Goal: Information Seeking & Learning: Learn about a topic

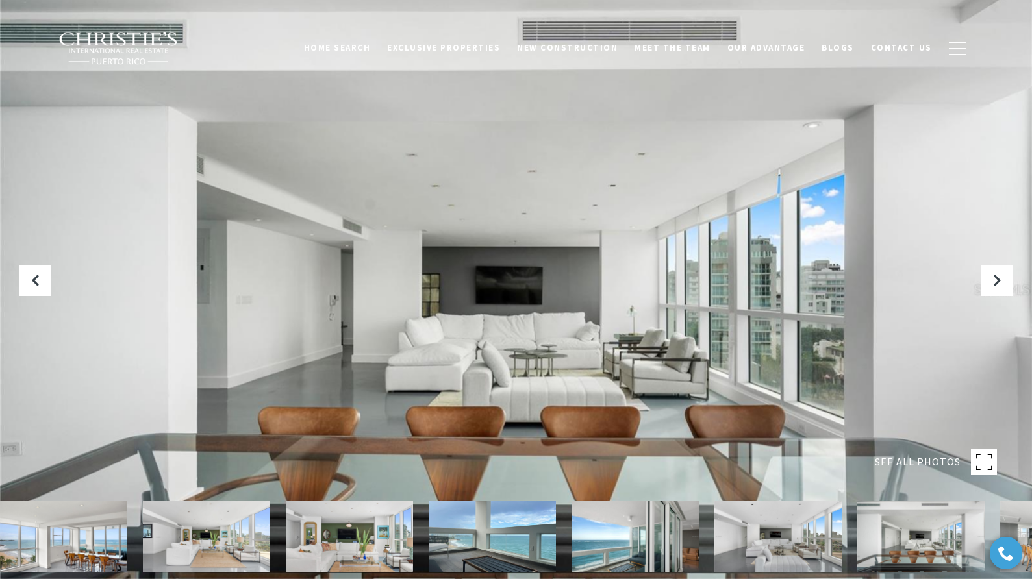
scroll to position [254, 0]
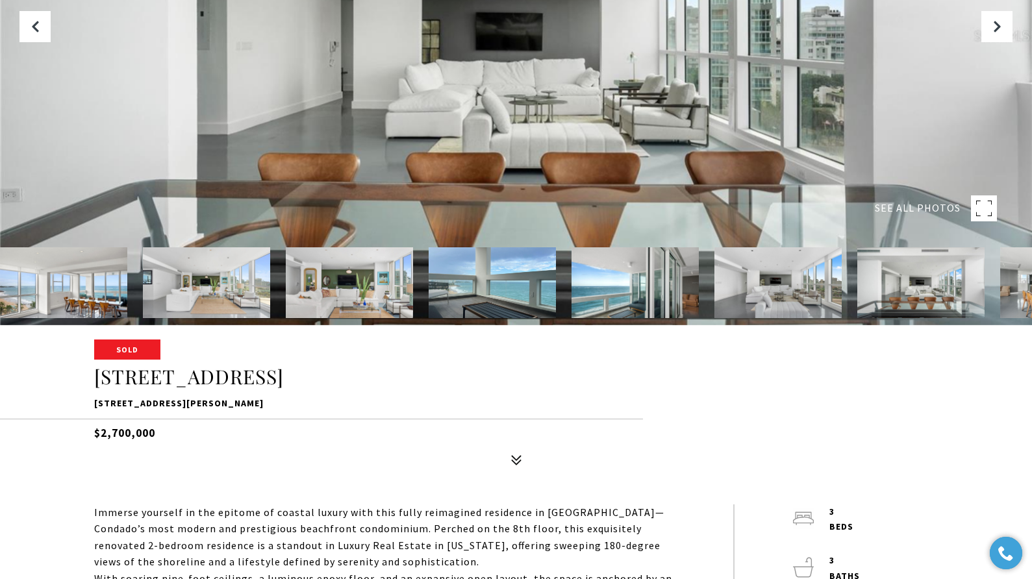
click at [79, 276] on img at bounding box center [63, 283] width 127 height 71
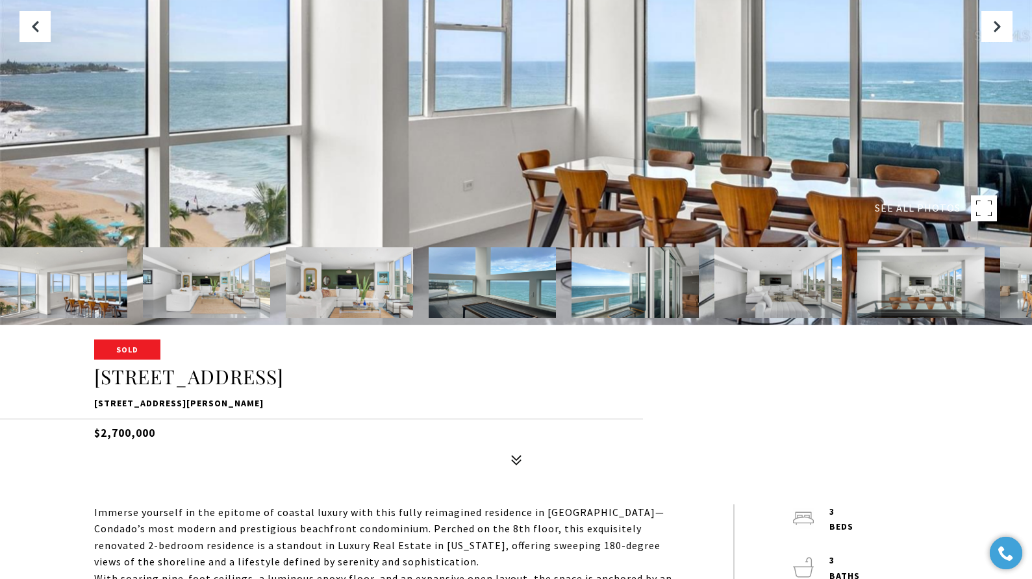
click at [177, 292] on img at bounding box center [206, 283] width 127 height 71
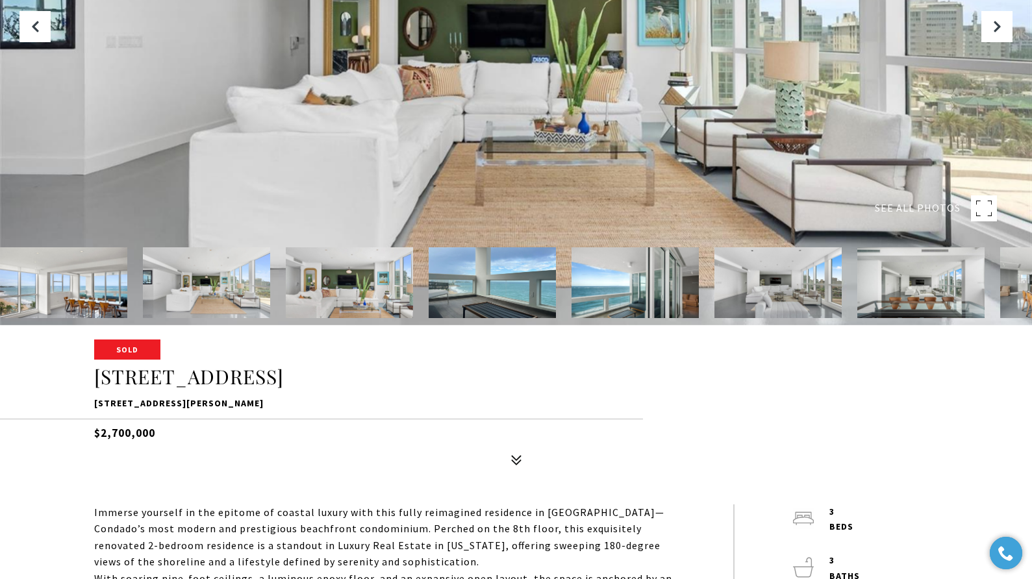
click at [352, 270] on img at bounding box center [349, 283] width 127 height 71
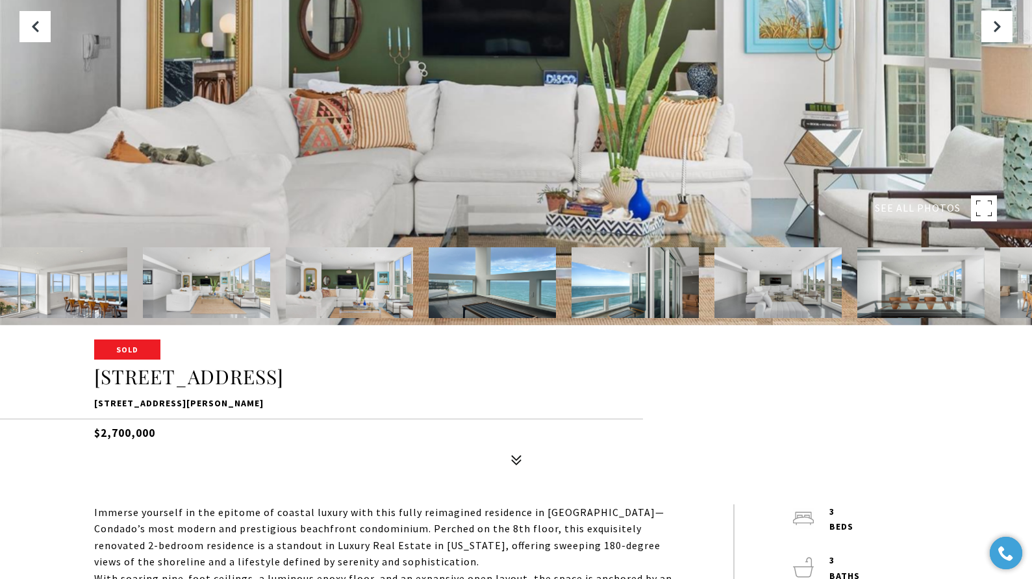
click at [497, 292] on img at bounding box center [492, 283] width 127 height 71
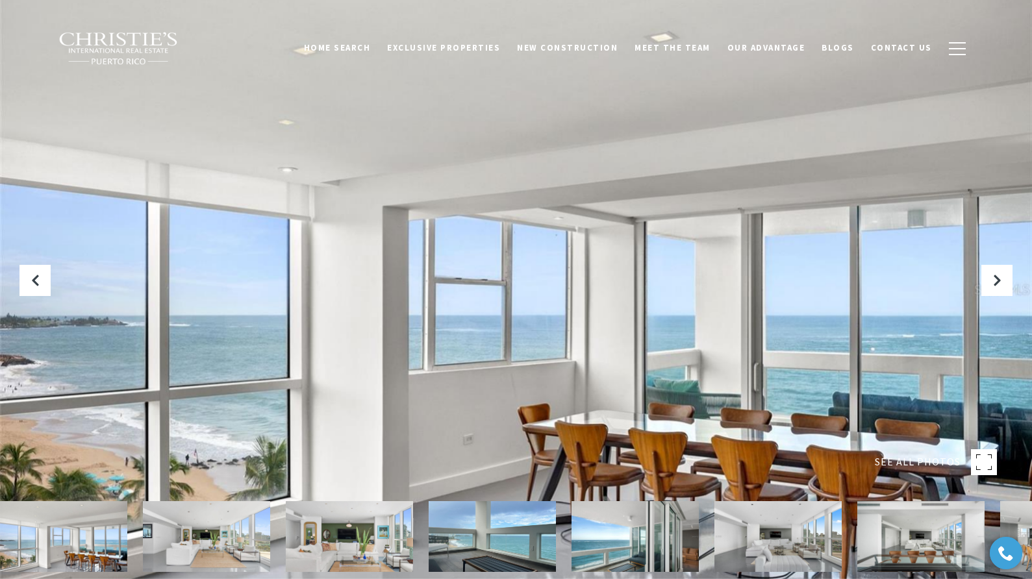
scroll to position [242, 0]
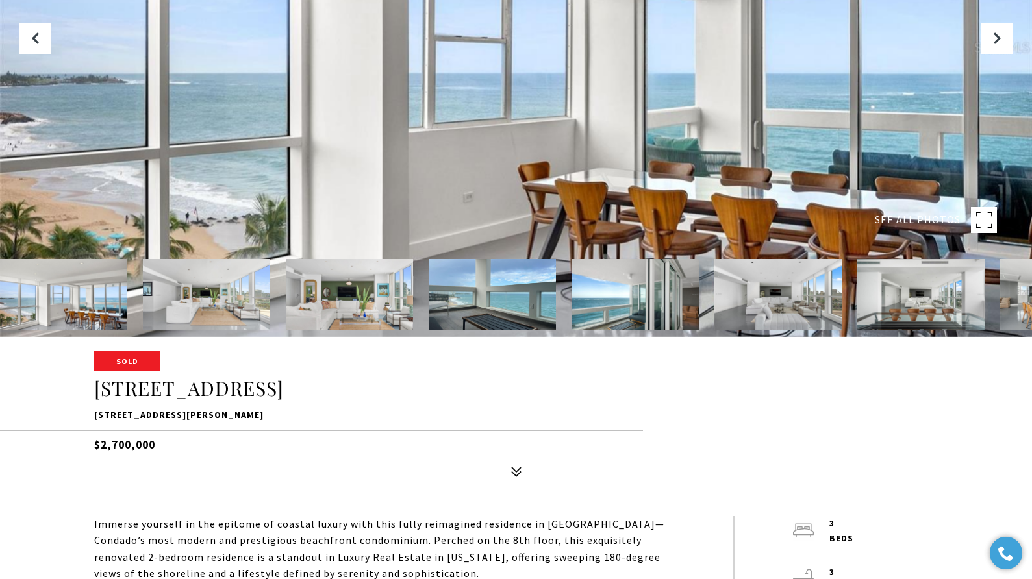
click at [739, 305] on img at bounding box center [778, 294] width 127 height 71
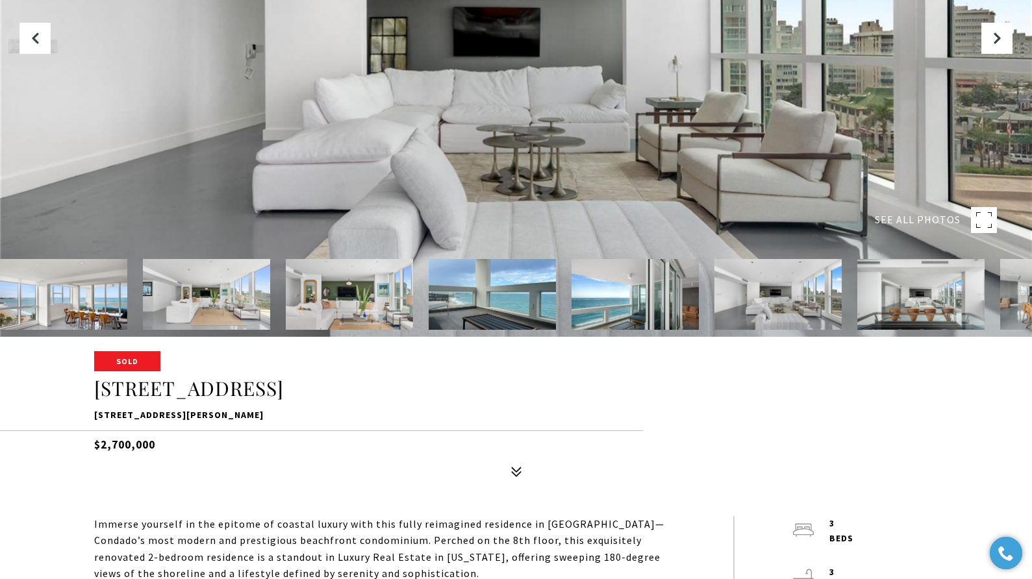
click at [908, 312] on img at bounding box center [921, 294] width 127 height 71
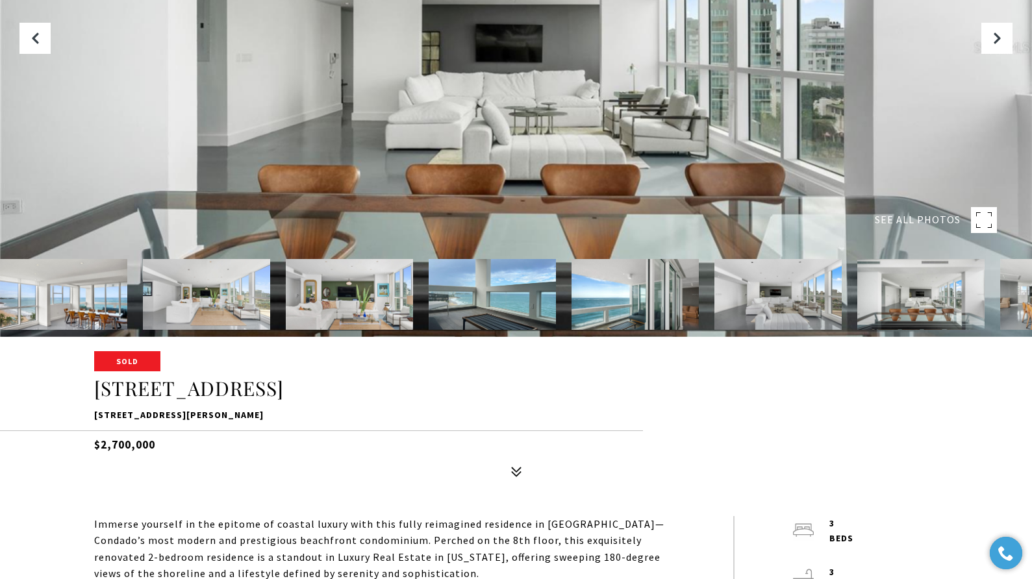
click at [982, 305] on img at bounding box center [921, 294] width 127 height 71
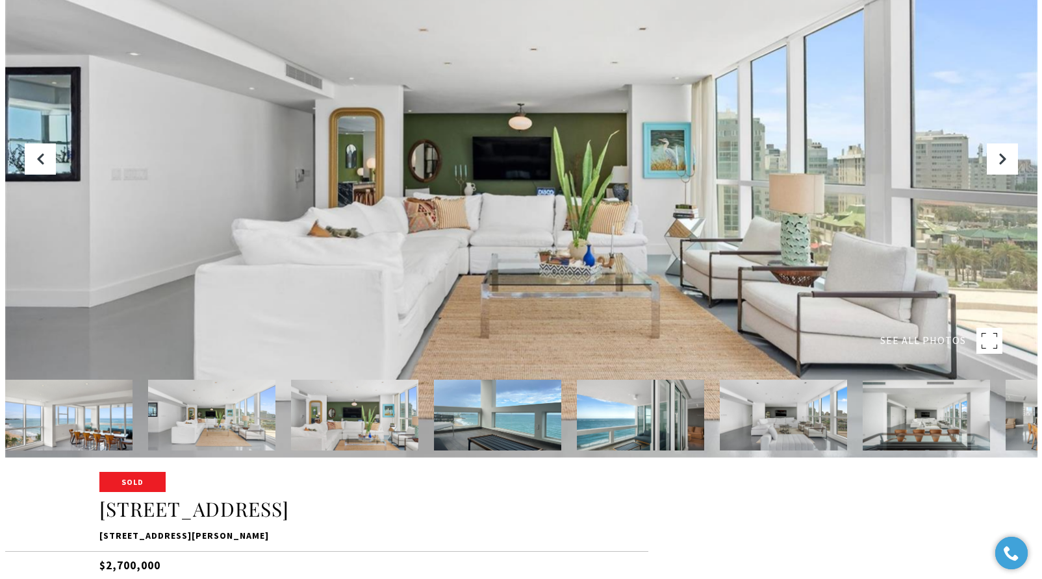
scroll to position [231, 0]
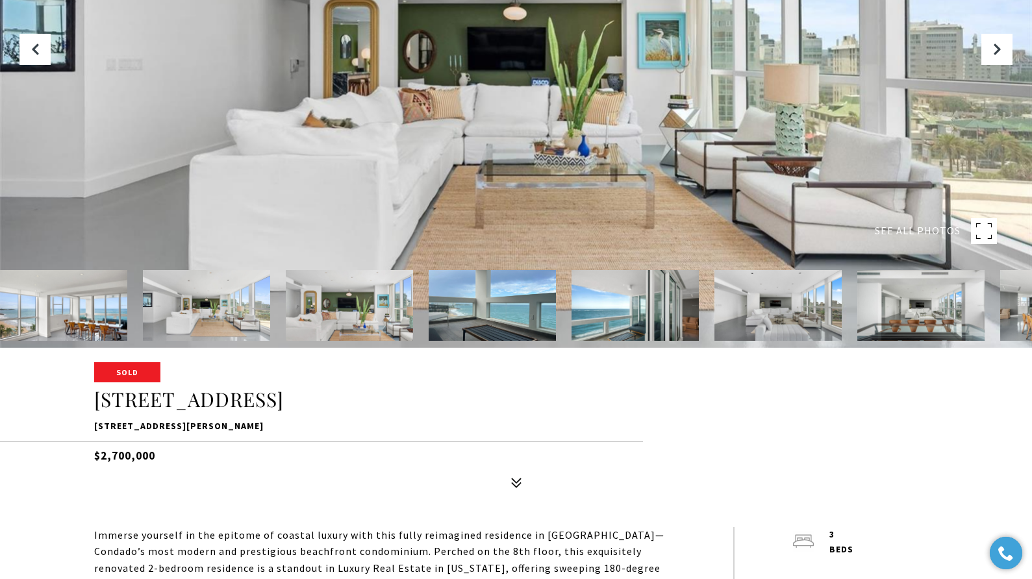
click at [57, 312] on img at bounding box center [63, 305] width 127 height 71
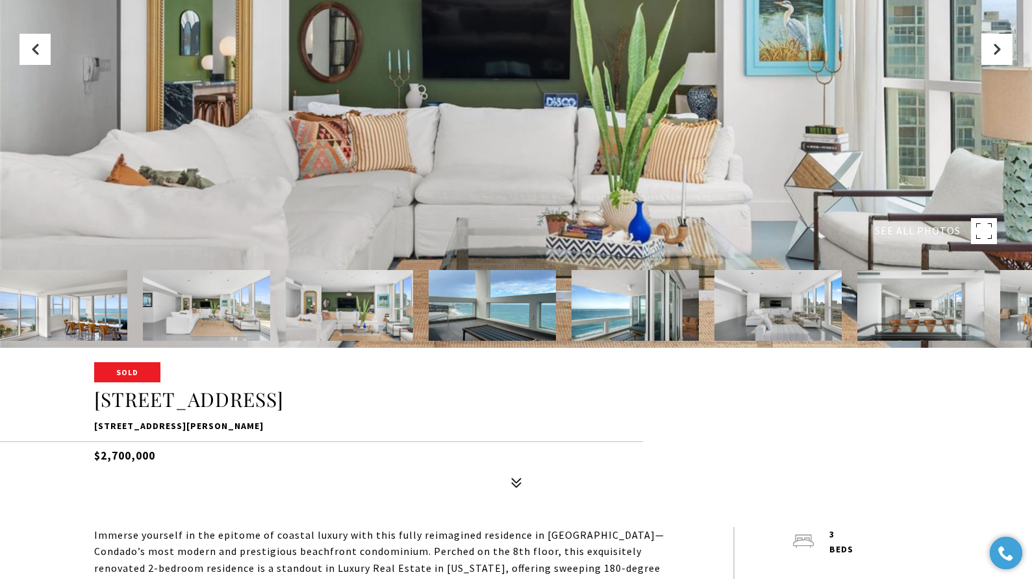
click at [193, 322] on img at bounding box center [206, 305] width 127 height 71
click at [317, 316] on img at bounding box center [349, 305] width 127 height 71
click at [468, 324] on img at bounding box center [492, 305] width 127 height 71
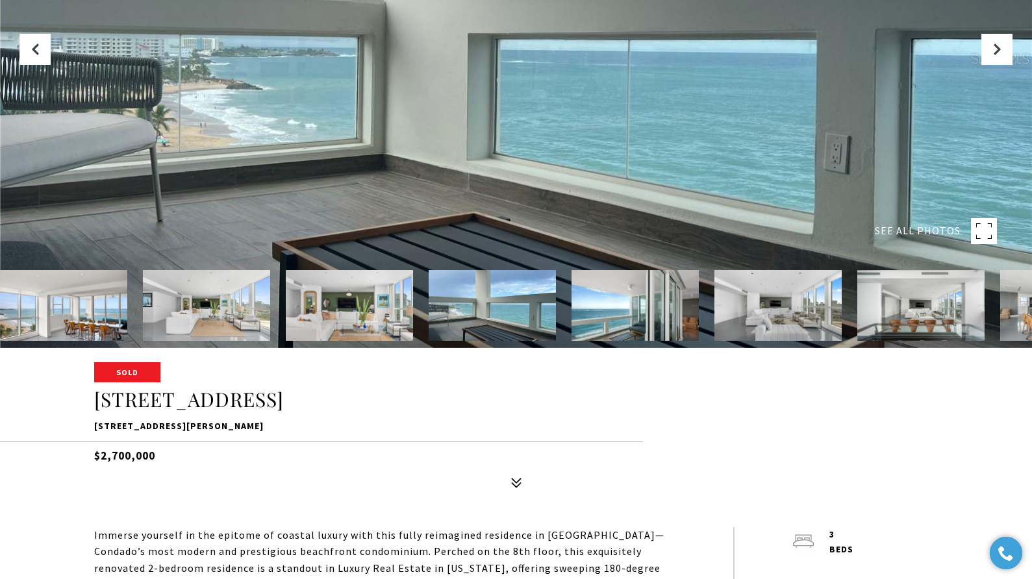
click at [907, 226] on span "SEE ALL PHOTOS" at bounding box center [918, 231] width 86 height 17
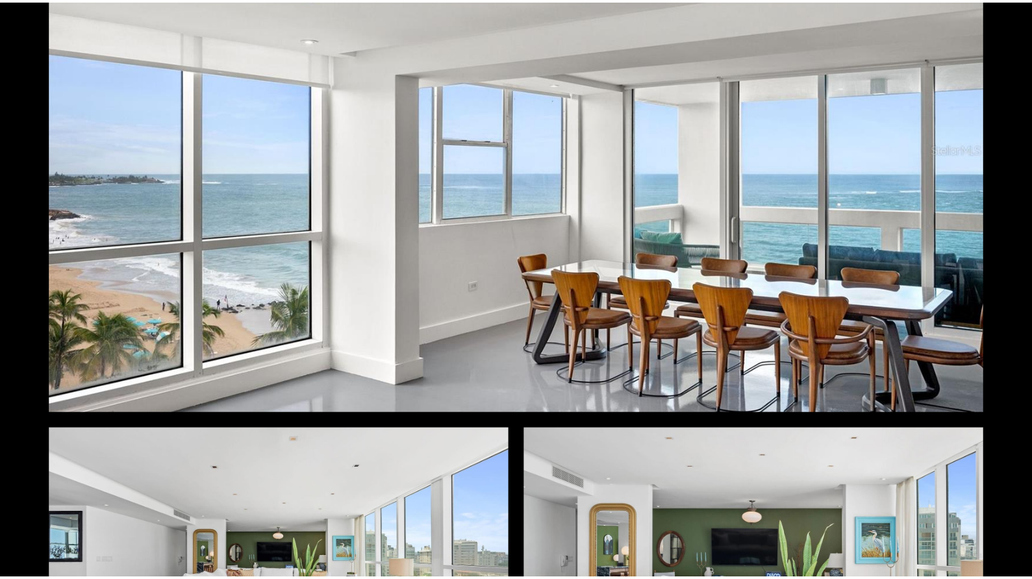
scroll to position [0, 0]
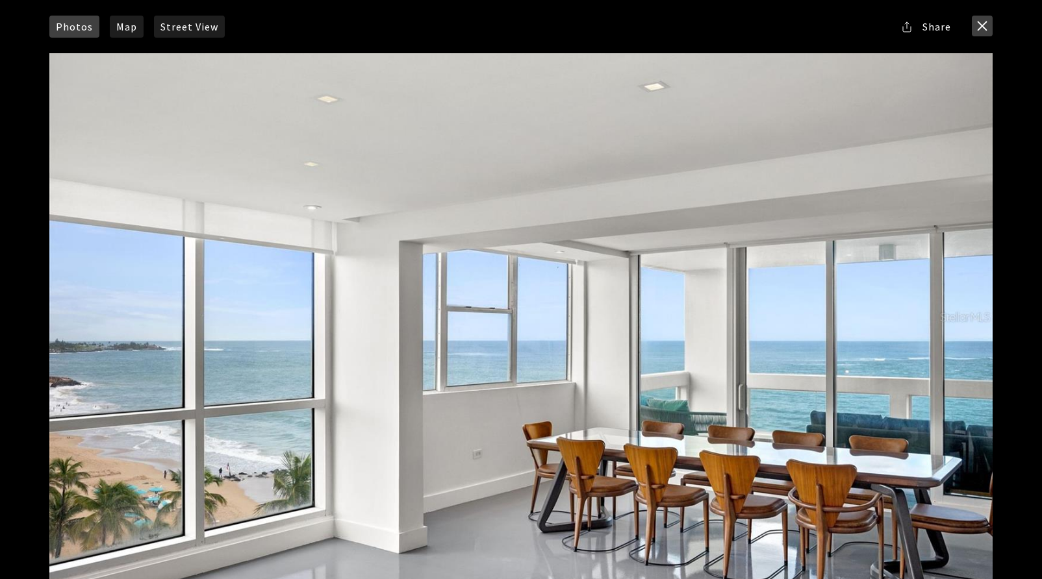
click at [989, 27] on button "close modal" at bounding box center [982, 26] width 21 height 21
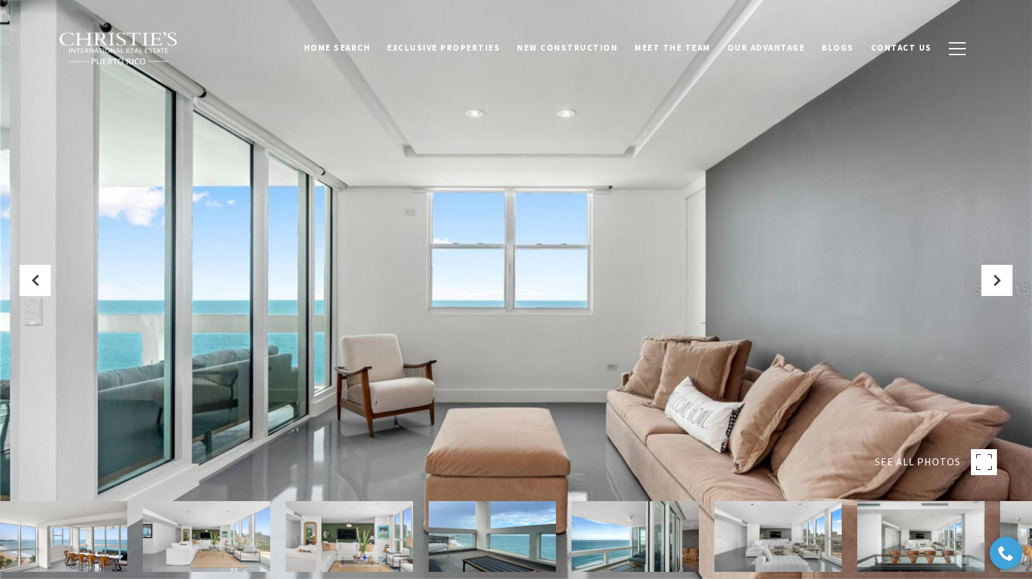
click at [353, 540] on img at bounding box center [349, 537] width 127 height 71
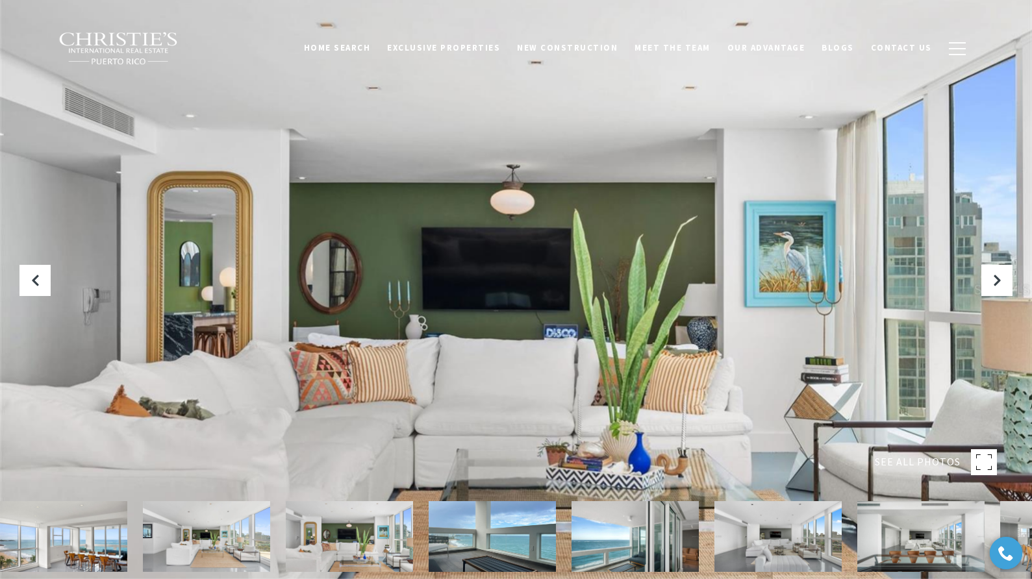
click at [497, 546] on img at bounding box center [492, 537] width 127 height 71
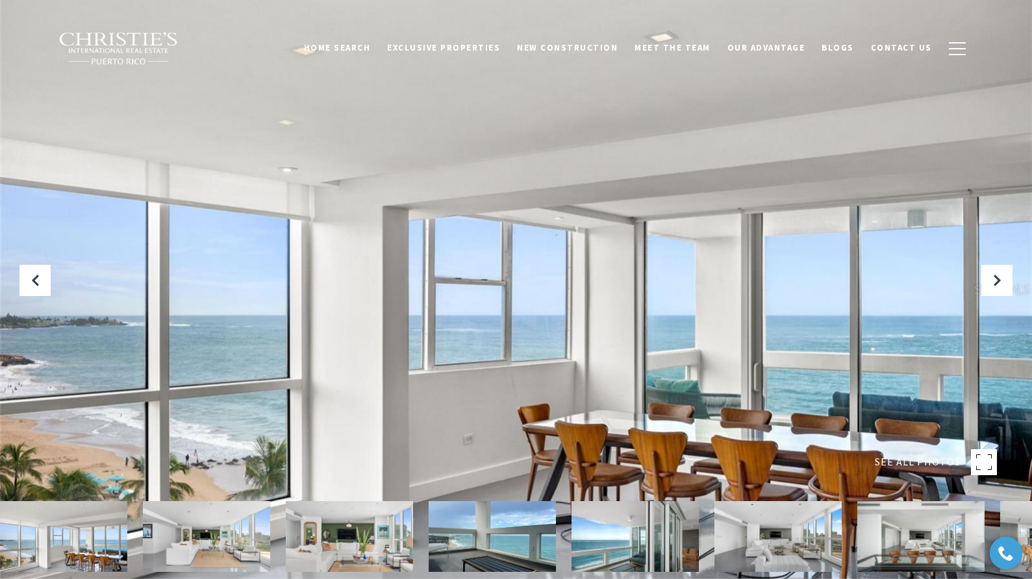
click at [634, 541] on img at bounding box center [635, 537] width 127 height 71
click at [726, 547] on img at bounding box center [778, 537] width 127 height 71
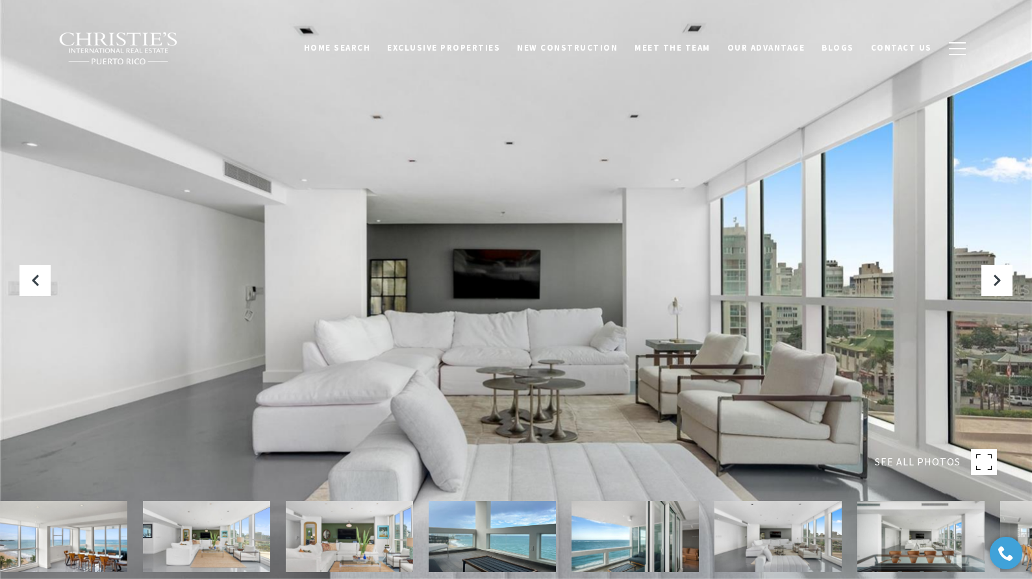
click at [893, 551] on img at bounding box center [921, 537] width 127 height 71
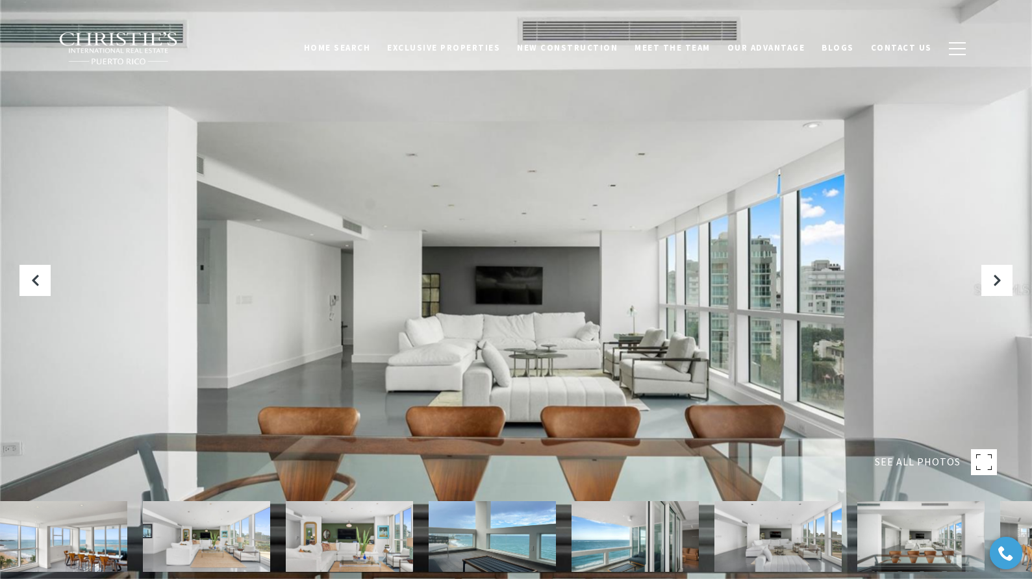
click at [949, 554] on img at bounding box center [921, 537] width 127 height 71
click at [993, 266] on button "Next Slide" at bounding box center [997, 280] width 31 height 31
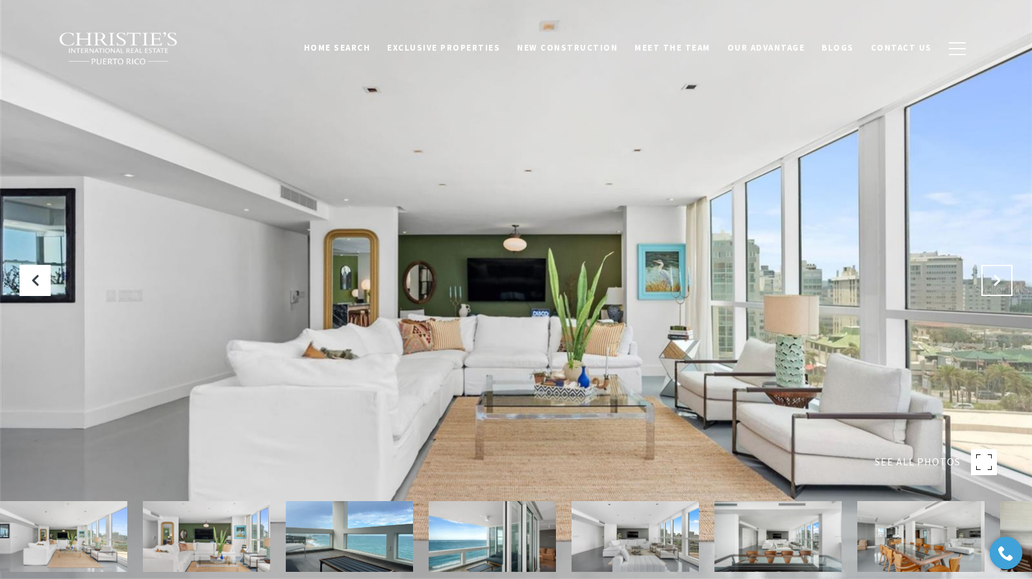
click at [993, 266] on button "Next Slide" at bounding box center [997, 280] width 31 height 31
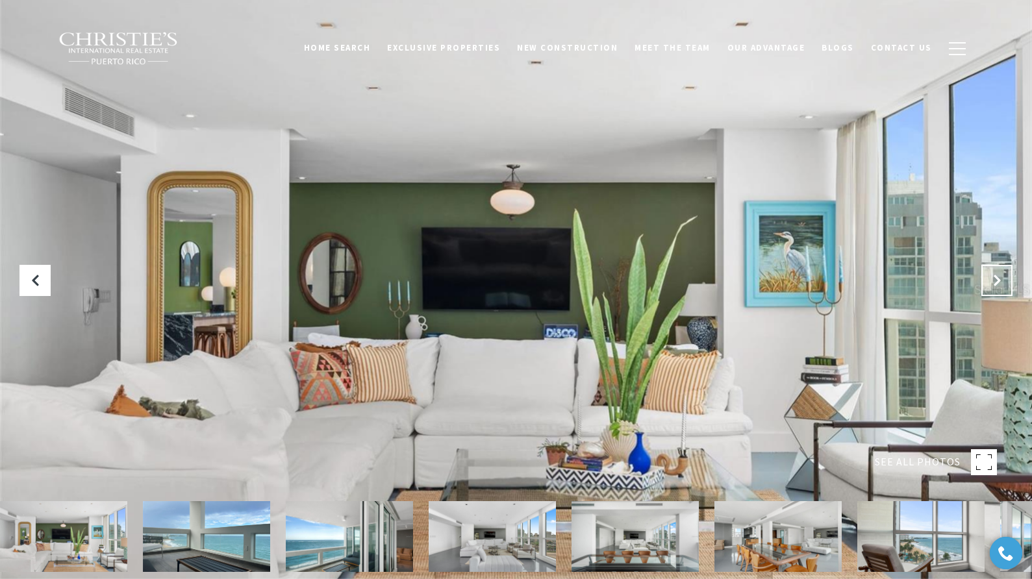
click at [993, 266] on button "Next Slide" at bounding box center [997, 280] width 31 height 31
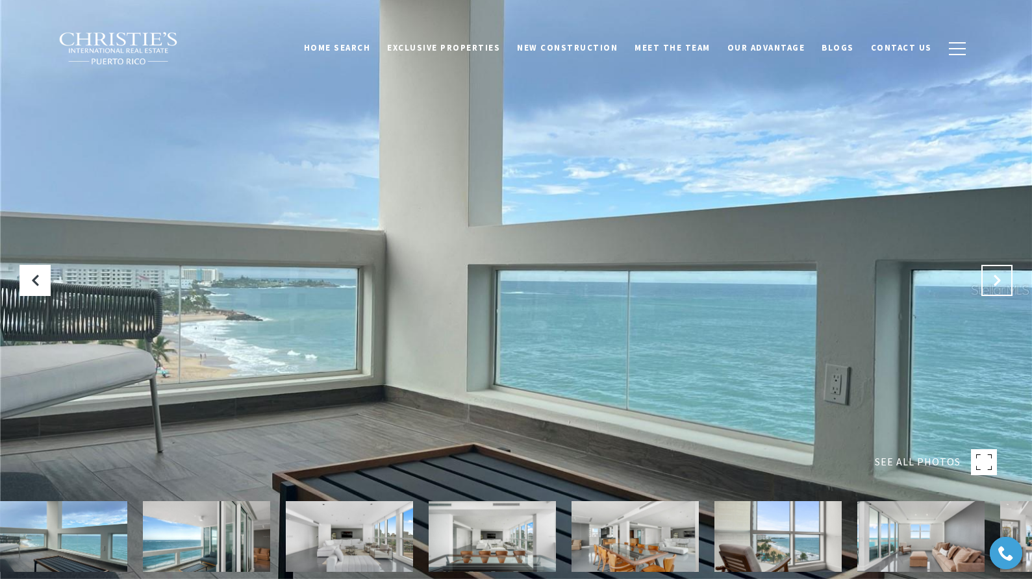
click at [993, 266] on button "Next Slide" at bounding box center [997, 280] width 31 height 31
click at [987, 253] on div at bounding box center [516, 289] width 1032 height 579
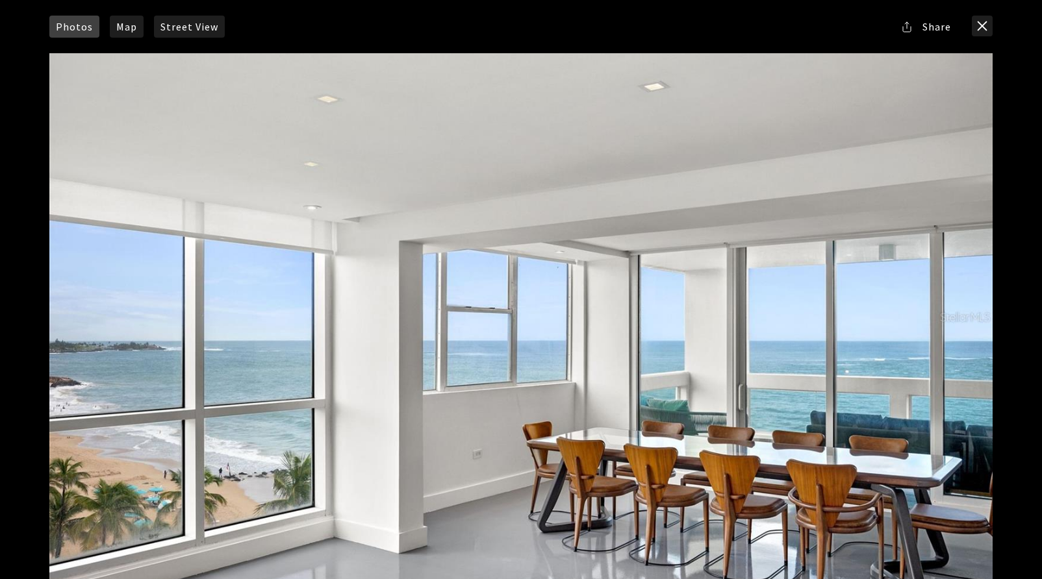
click at [989, 262] on div at bounding box center [520, 317] width 943 height 528
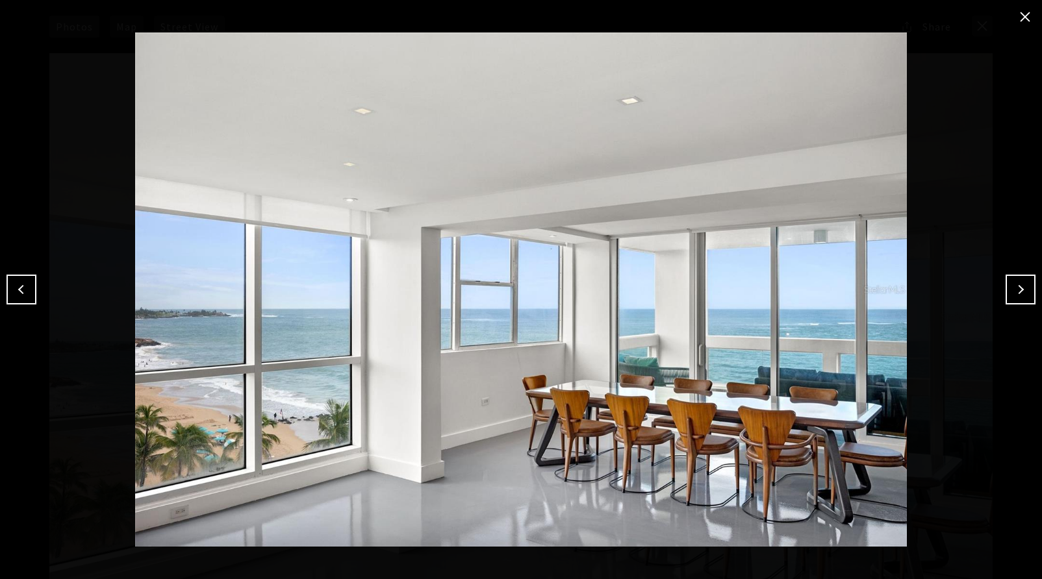
click at [977, 286] on img at bounding box center [520, 289] width 977 height 515
click at [1015, 290] on button "Next" at bounding box center [1021, 290] width 30 height 30
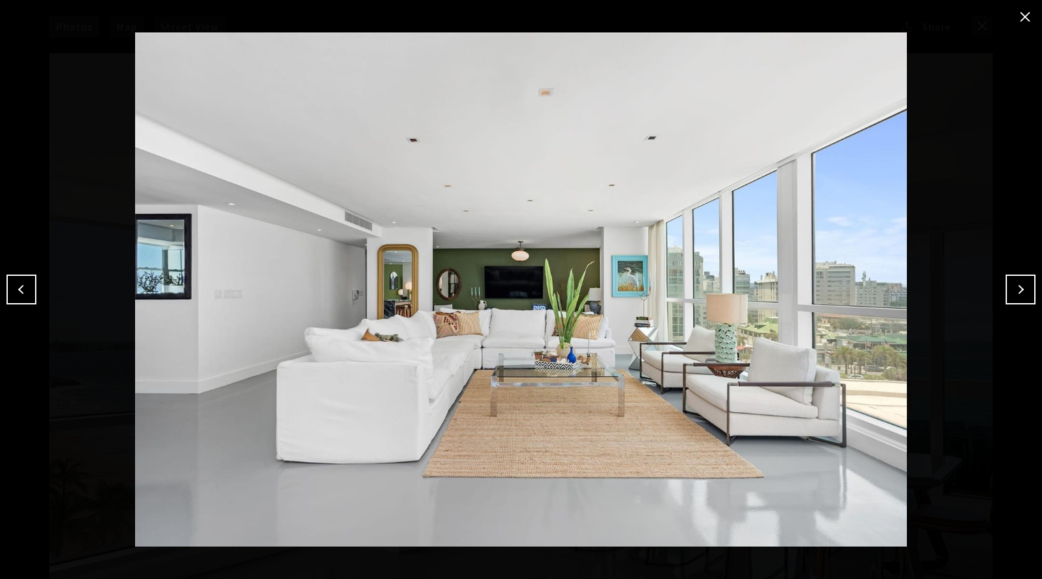
click at [1015, 290] on button "Next" at bounding box center [1021, 290] width 30 height 30
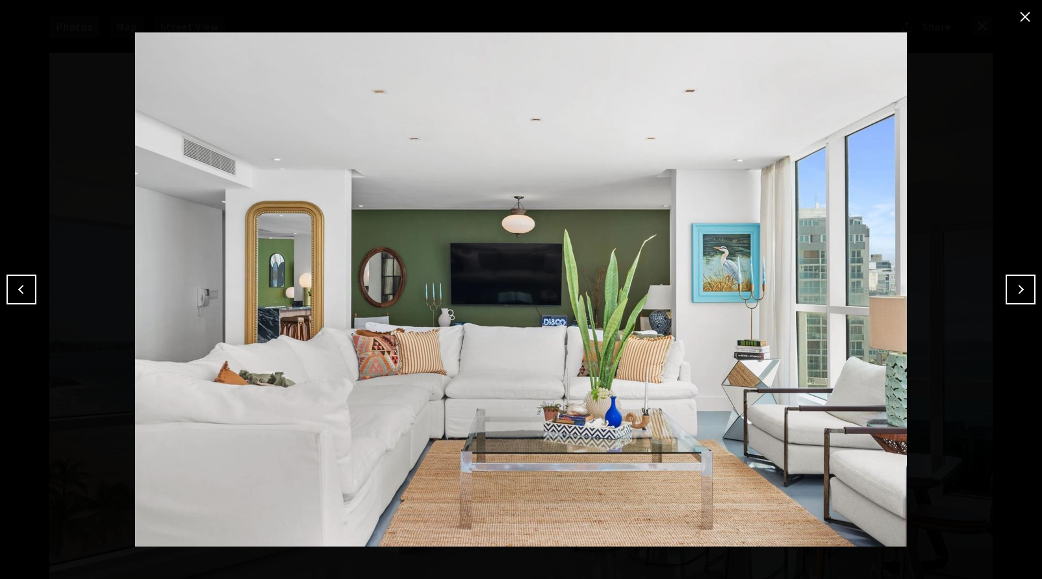
click at [1015, 290] on button "Next" at bounding box center [1021, 290] width 30 height 30
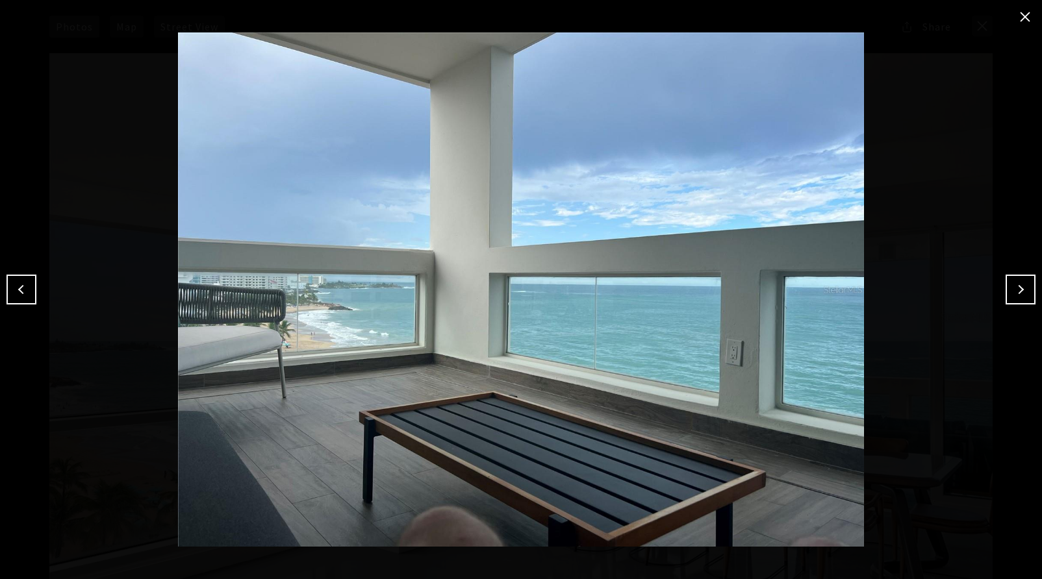
click at [1015, 289] on button "Next" at bounding box center [1021, 290] width 30 height 30
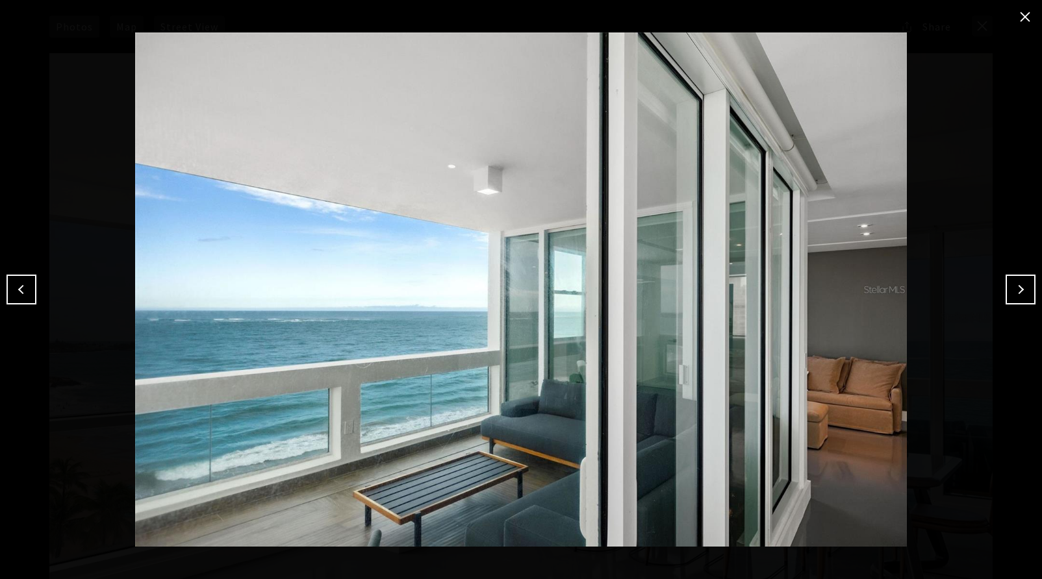
click at [1015, 289] on button "Next" at bounding box center [1021, 290] width 30 height 30
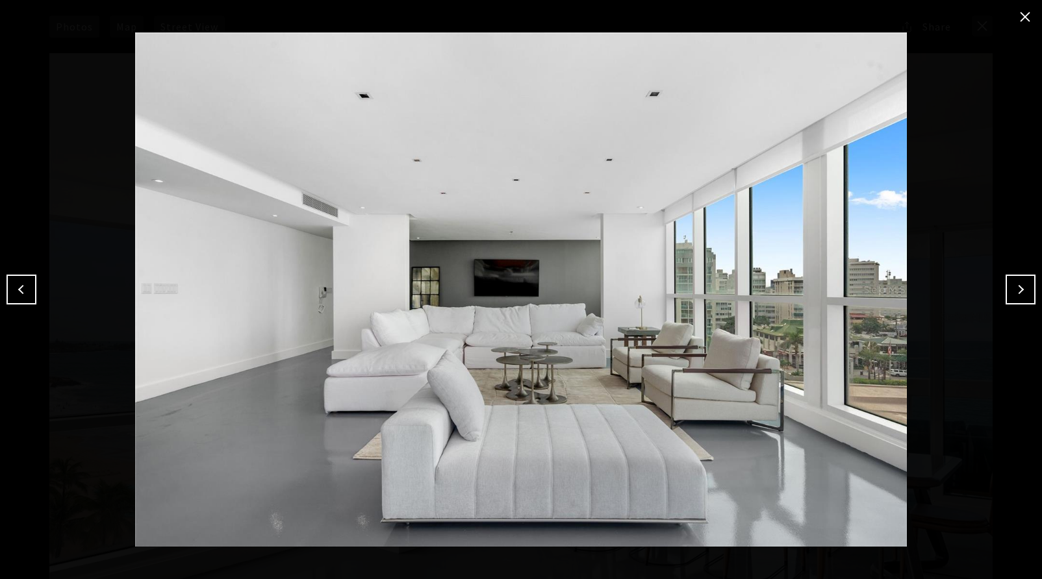
click at [1015, 289] on button "Next" at bounding box center [1021, 290] width 30 height 30
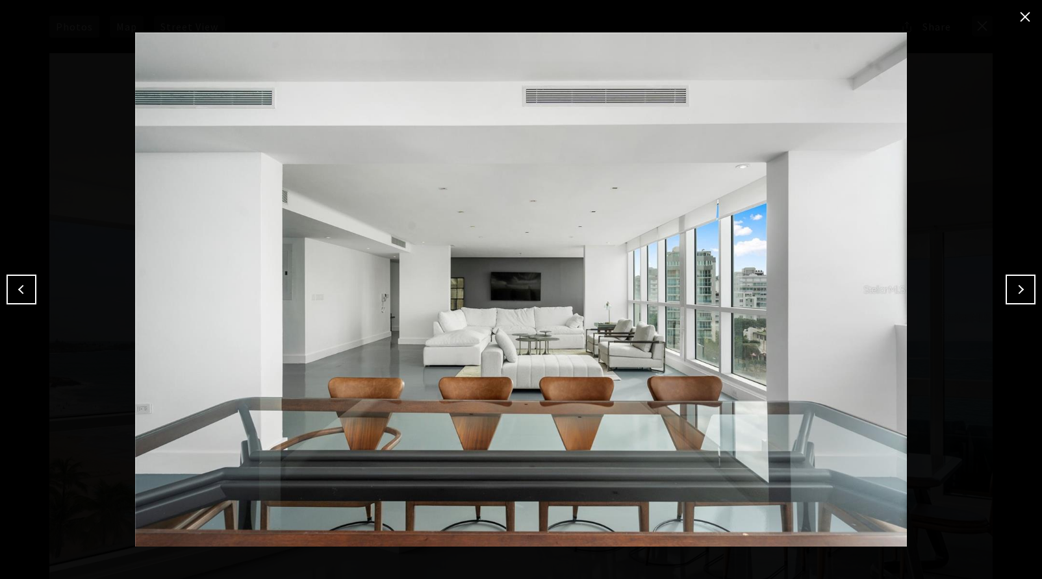
click at [1015, 289] on button "Next" at bounding box center [1021, 290] width 30 height 30
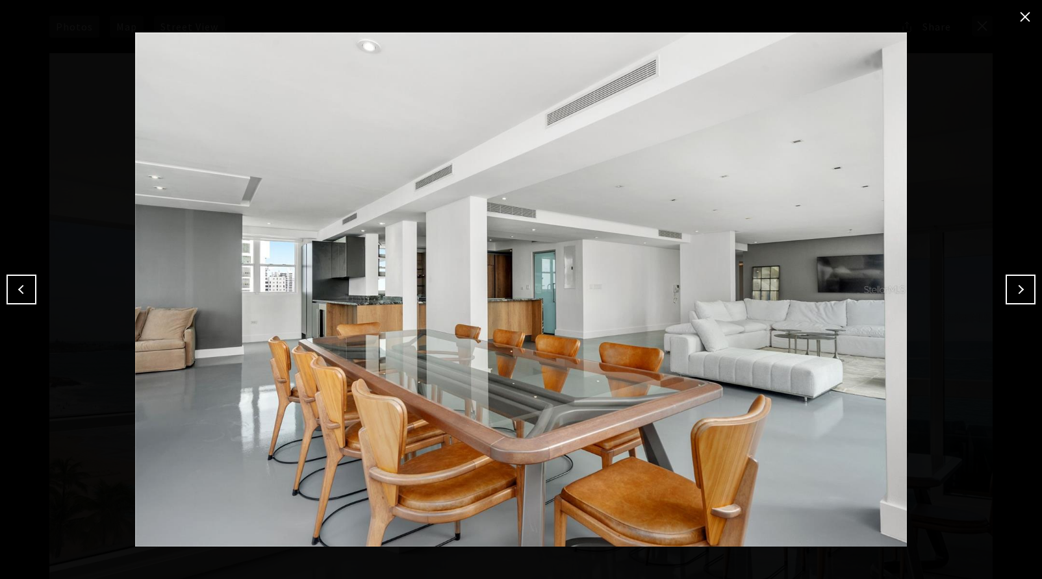
click at [1013, 291] on button "Next" at bounding box center [1021, 290] width 30 height 30
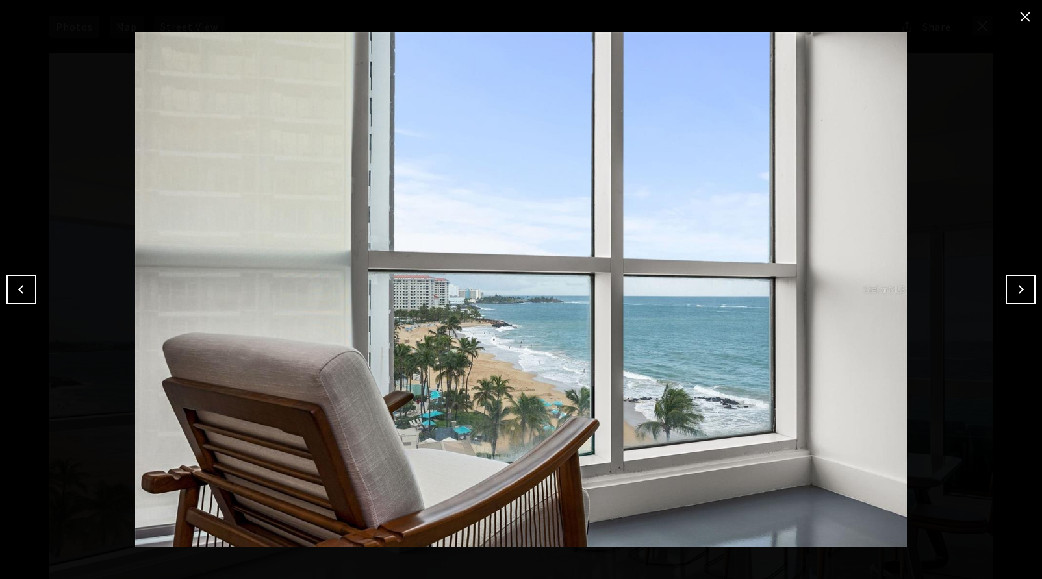
click at [1012, 291] on button "Next" at bounding box center [1021, 290] width 30 height 30
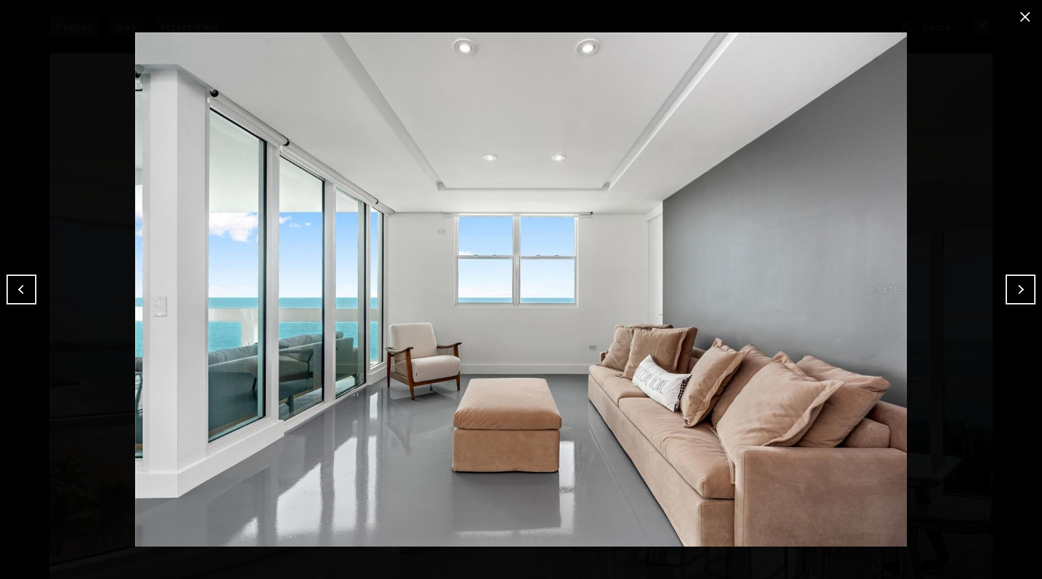
click at [1009, 292] on button "Next" at bounding box center [1021, 290] width 30 height 30
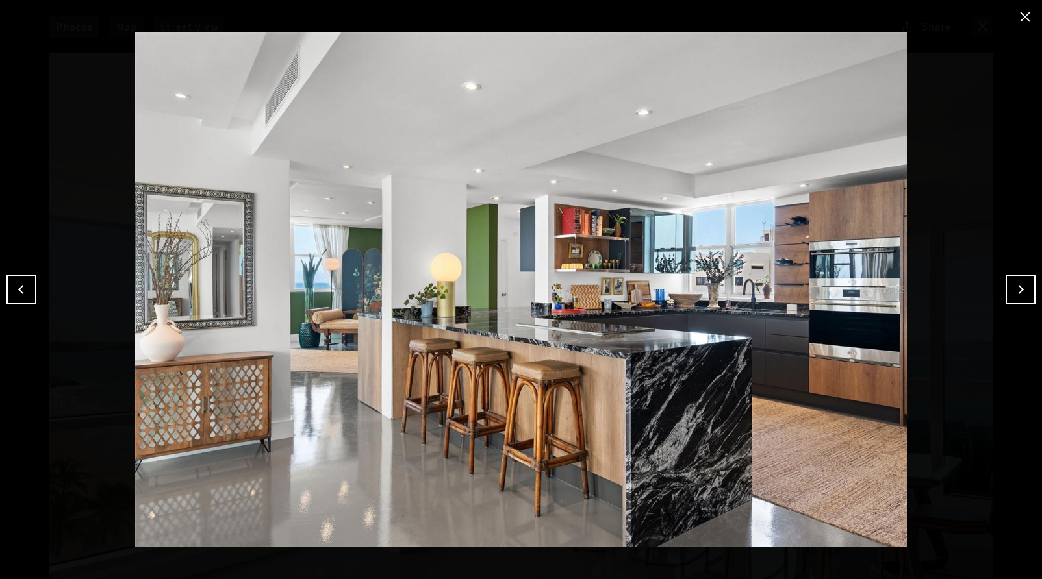
click at [1004, 294] on img at bounding box center [520, 289] width 977 height 515
click at [1009, 290] on button "Next" at bounding box center [1021, 290] width 30 height 30
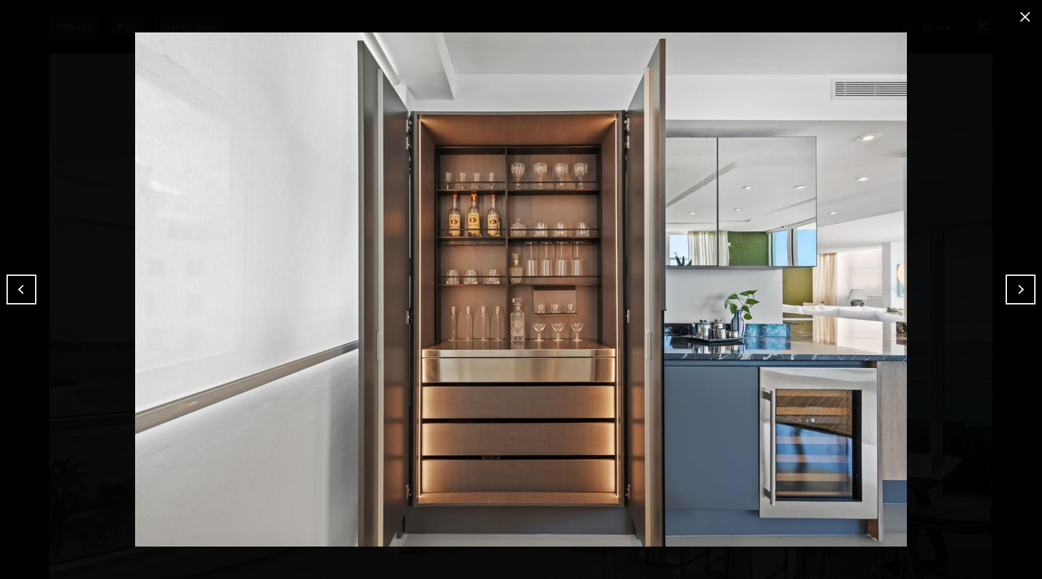
click at [1010, 290] on button "Next" at bounding box center [1021, 290] width 30 height 30
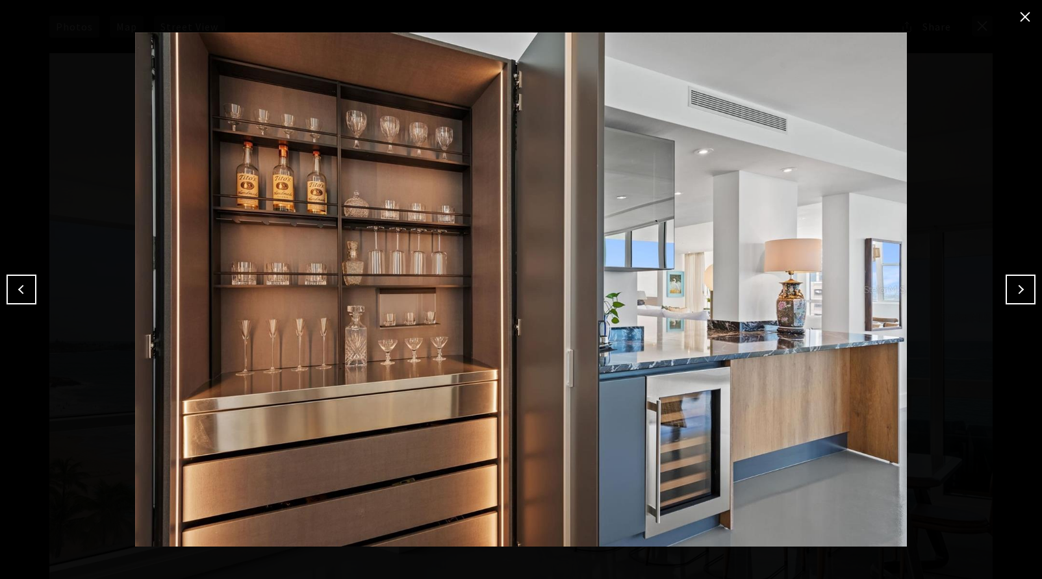
click at [1002, 292] on img at bounding box center [520, 289] width 977 height 515
click at [1006, 292] on div at bounding box center [520, 289] width 977 height 515
click at [1009, 292] on button "Next" at bounding box center [1021, 290] width 30 height 30
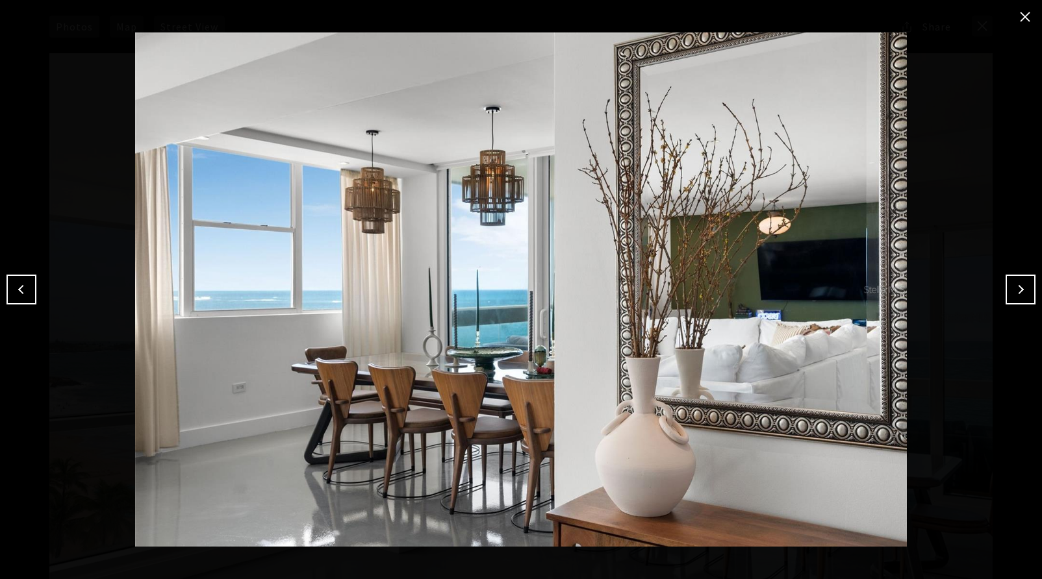
click at [1007, 291] on button "Next" at bounding box center [1021, 290] width 30 height 30
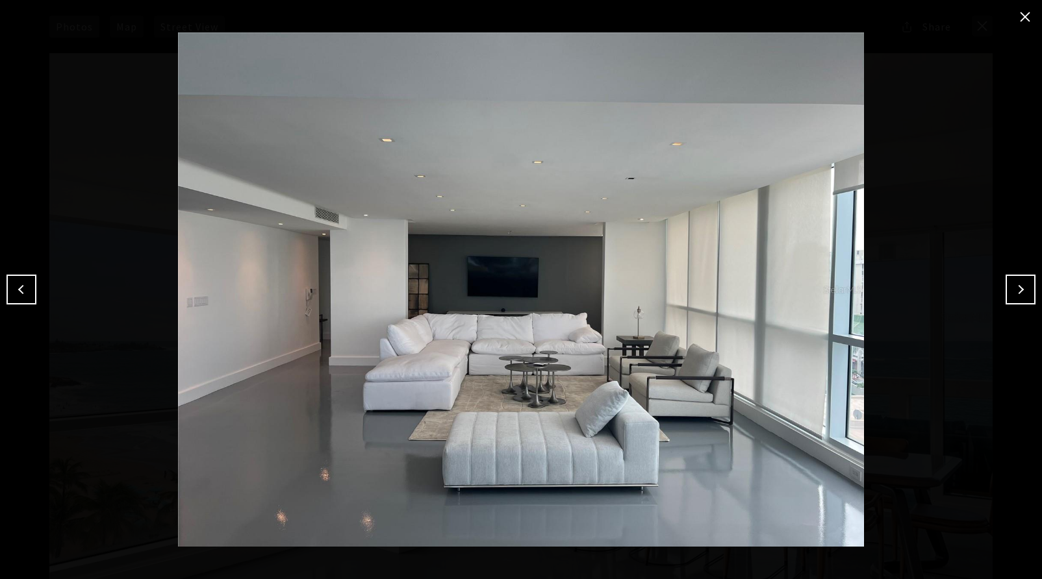
click at [1006, 291] on button "Next" at bounding box center [1021, 290] width 30 height 30
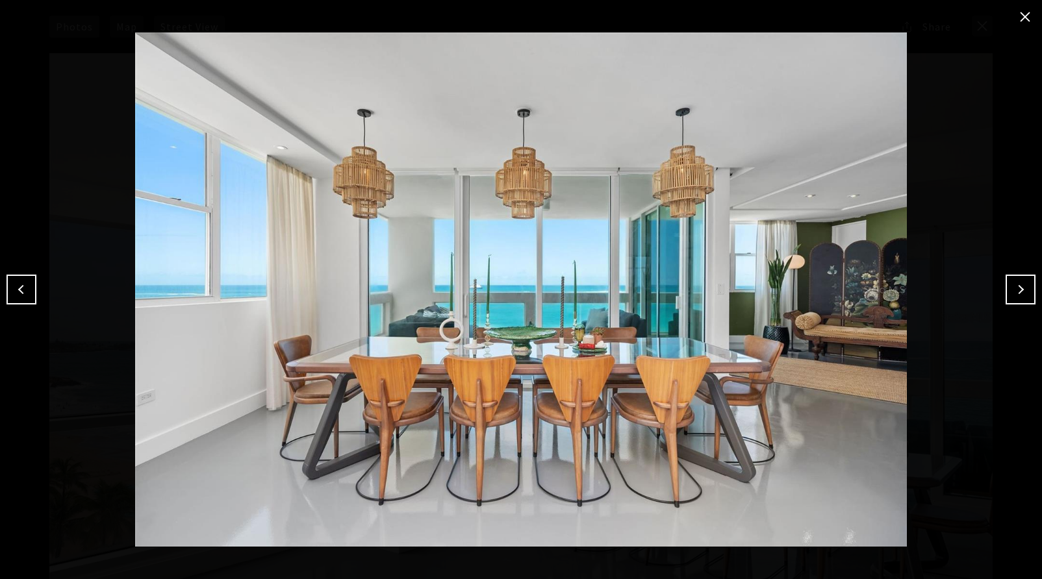
click at [1006, 291] on button "Next" at bounding box center [1021, 290] width 30 height 30
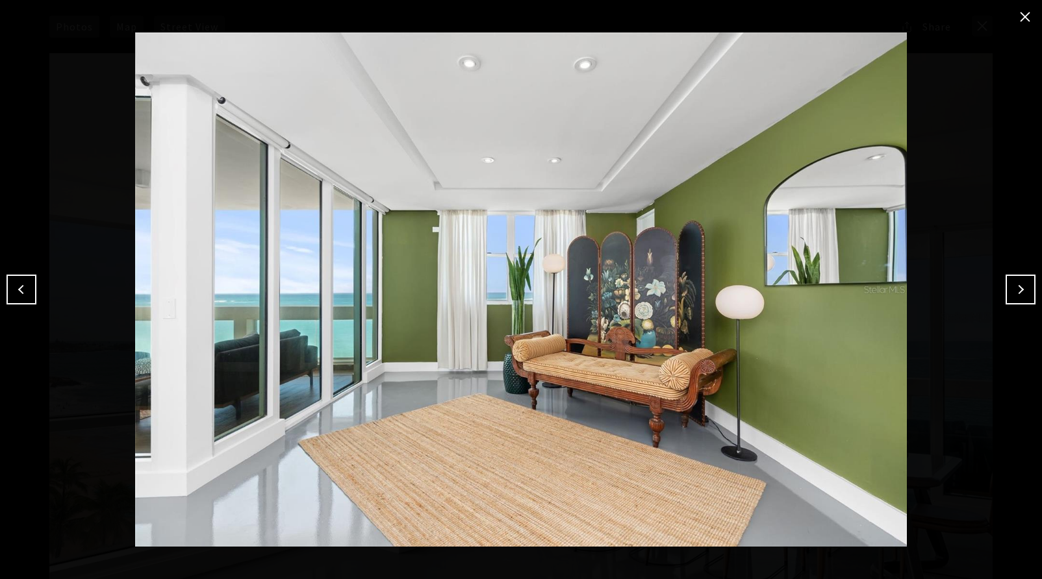
click at [1006, 291] on button "Next" at bounding box center [1021, 290] width 30 height 30
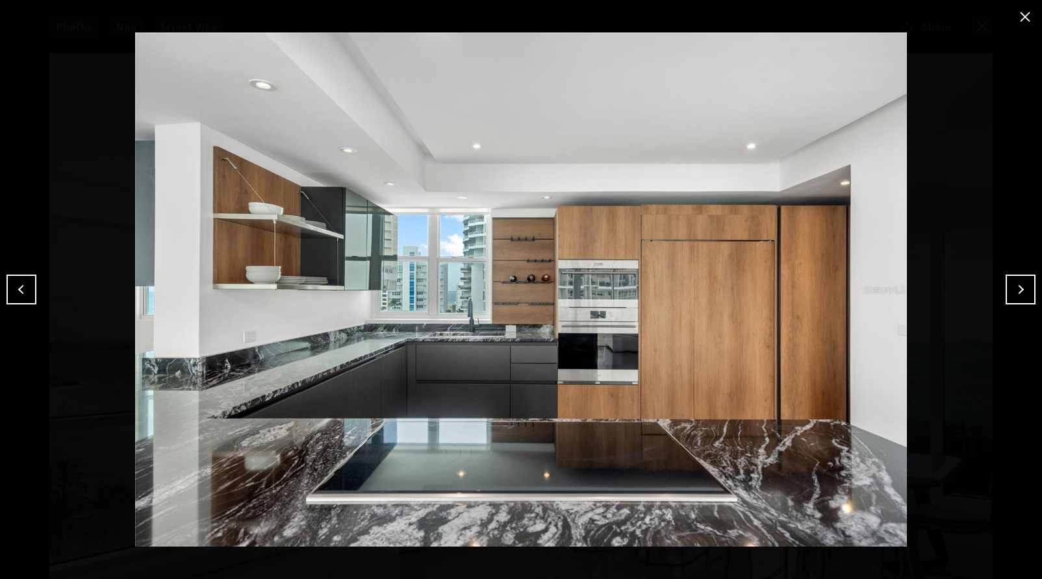
click at [1006, 291] on button "Next" at bounding box center [1021, 290] width 30 height 30
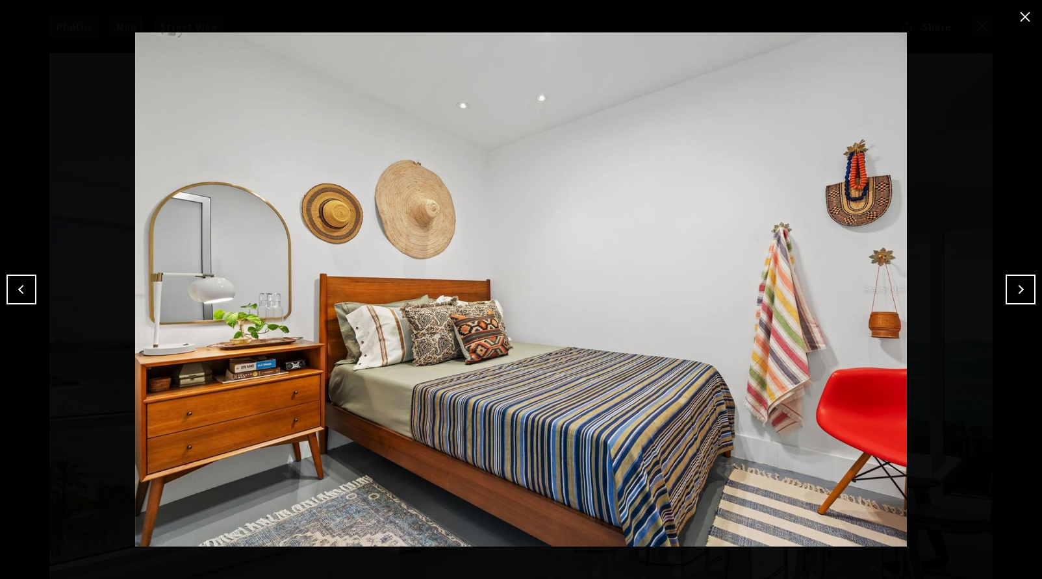
click at [6, 290] on button "Previous" at bounding box center [21, 290] width 30 height 30
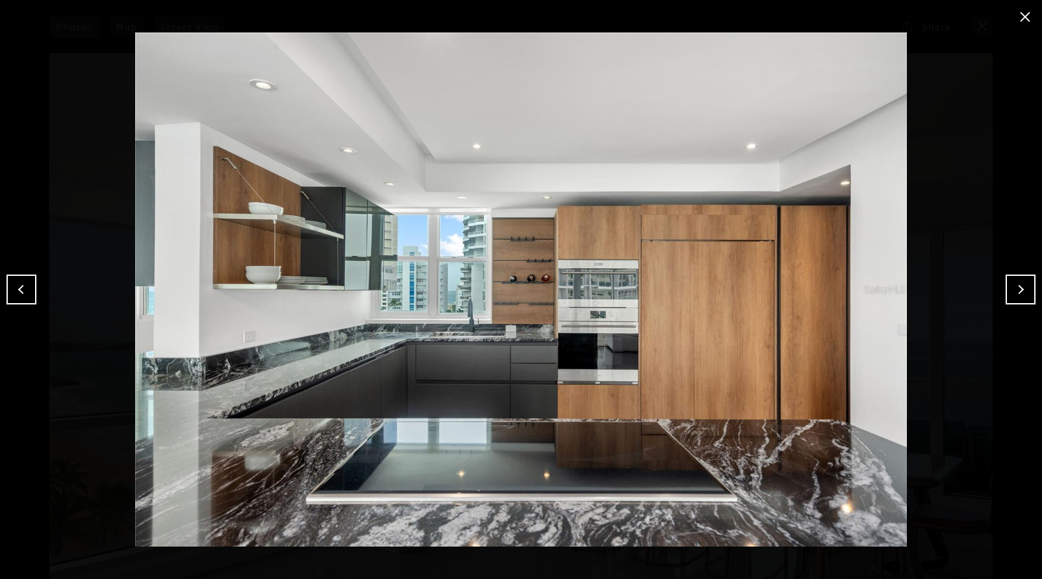
click at [29, 292] on button "Previous" at bounding box center [21, 290] width 30 height 30
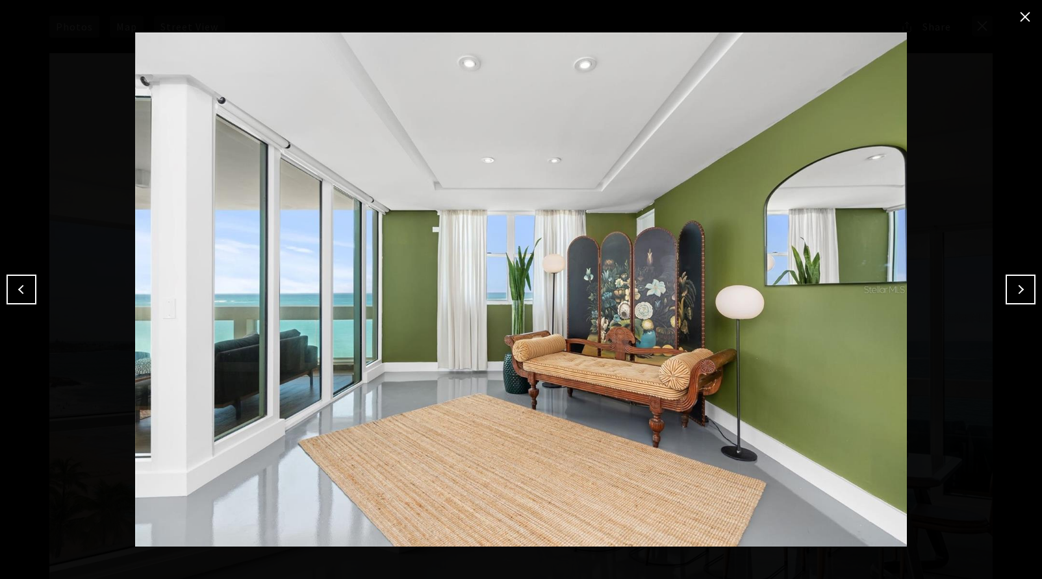
click at [30, 292] on button "Previous" at bounding box center [21, 290] width 30 height 30
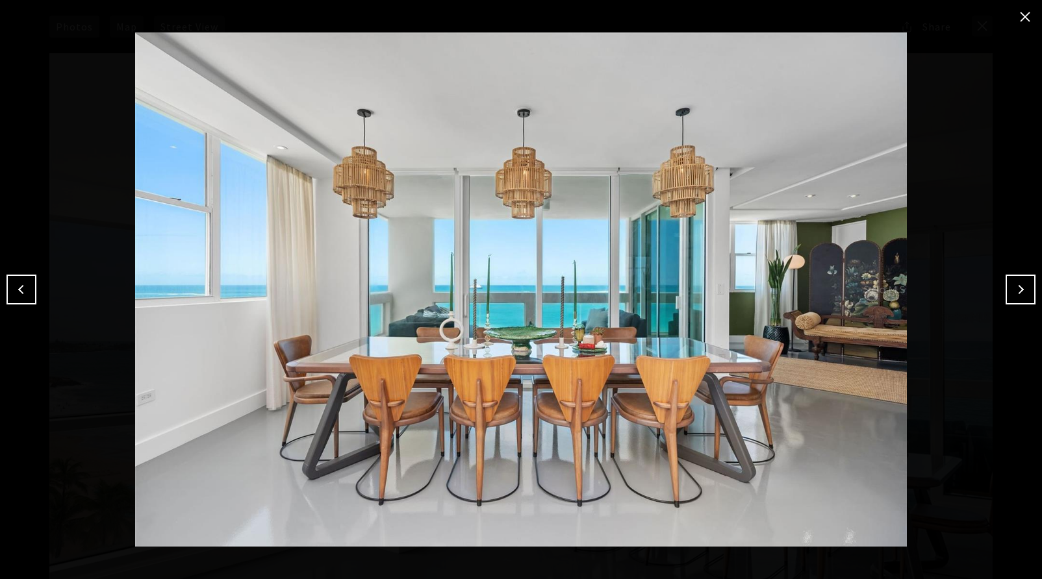
click at [1006, 301] on button "Next" at bounding box center [1021, 290] width 30 height 30
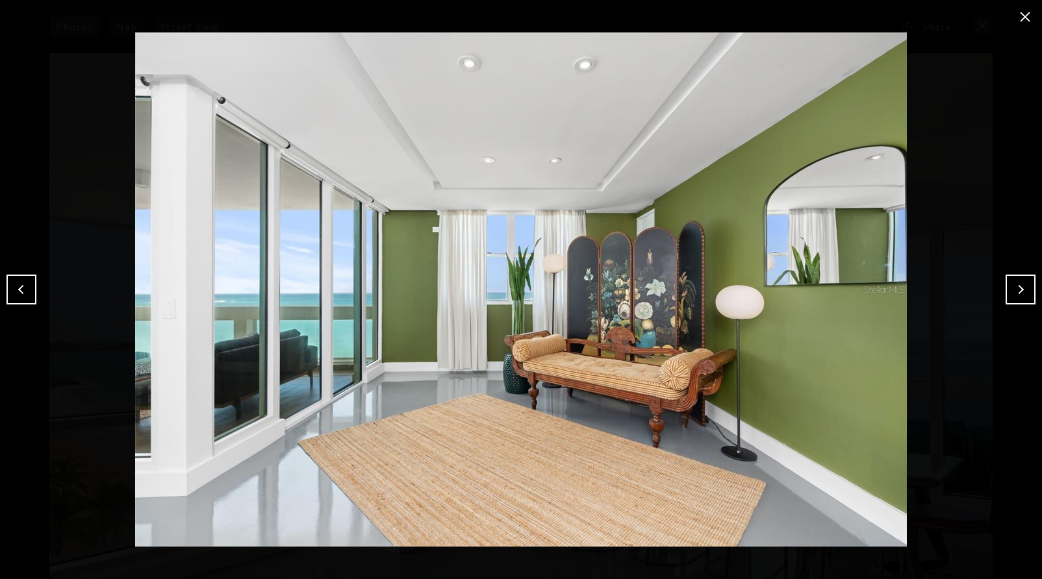
click at [1008, 297] on button "Next" at bounding box center [1021, 290] width 30 height 30
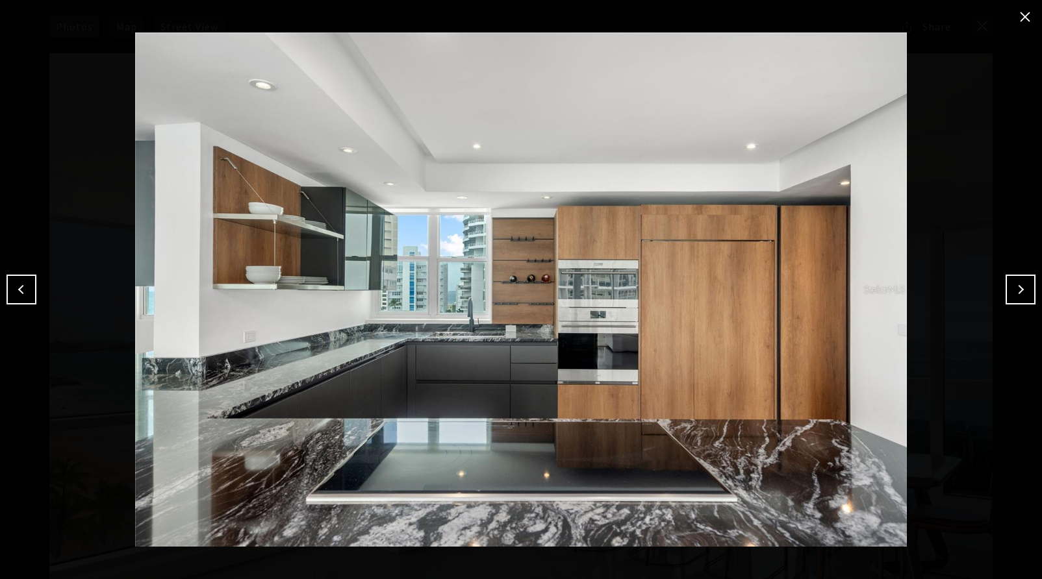
click at [1008, 297] on button "Next" at bounding box center [1021, 290] width 30 height 30
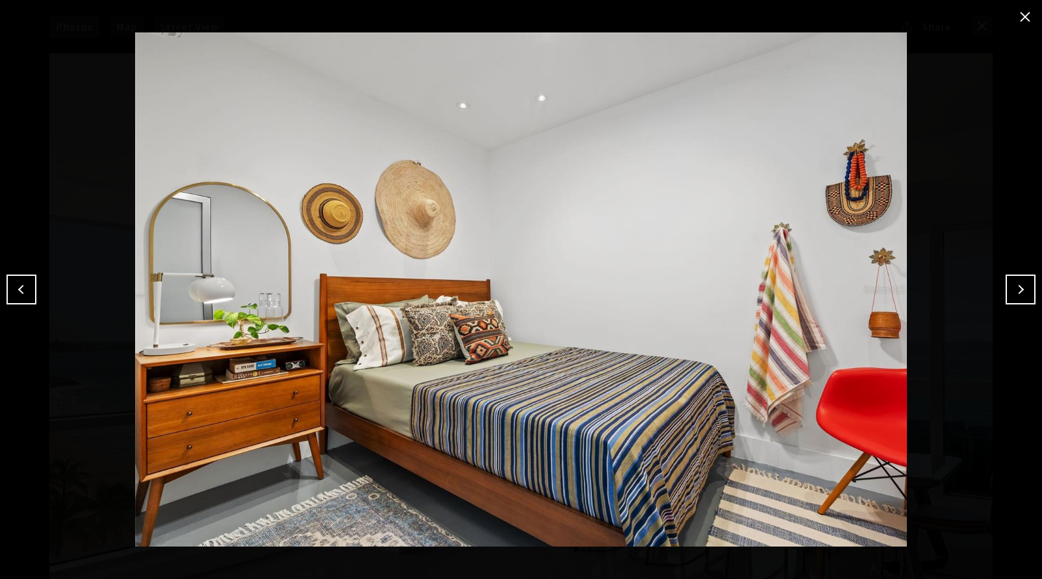
click at [1008, 297] on button "Next" at bounding box center [1021, 290] width 30 height 30
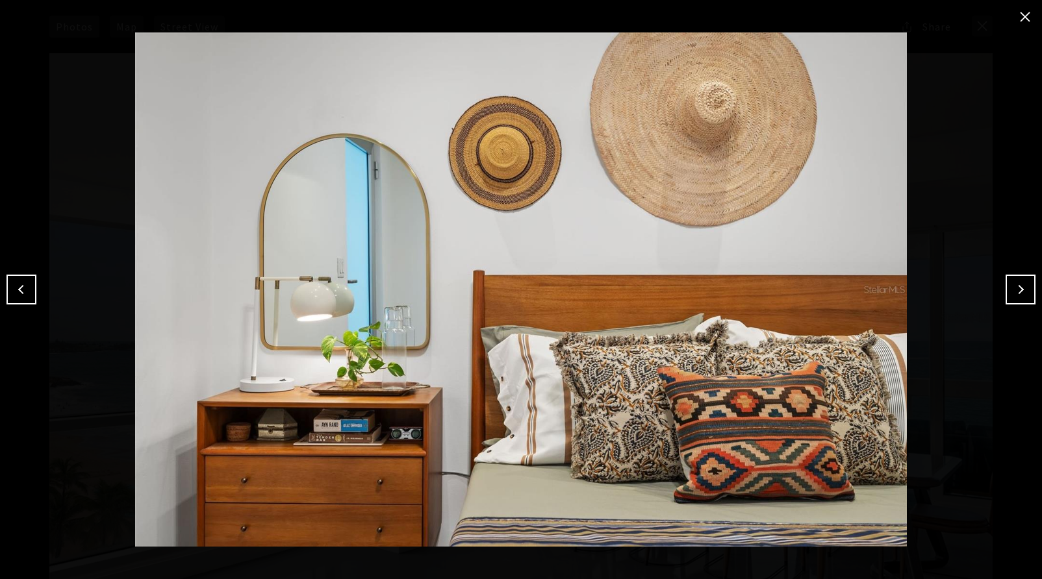
click at [1008, 297] on button "Next" at bounding box center [1021, 290] width 30 height 30
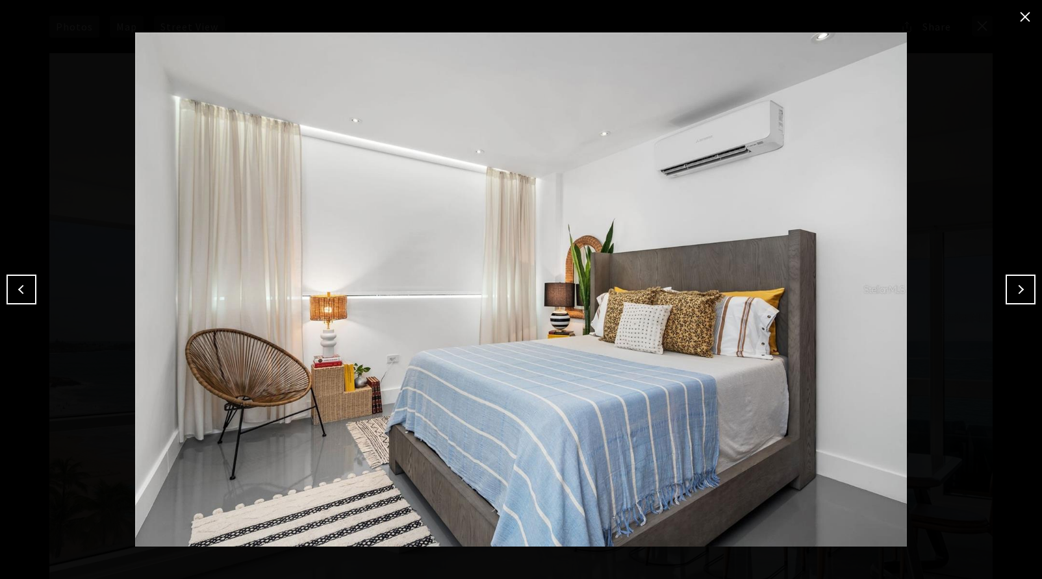
click at [1019, 20] on button "close modal" at bounding box center [1025, 16] width 21 height 21
